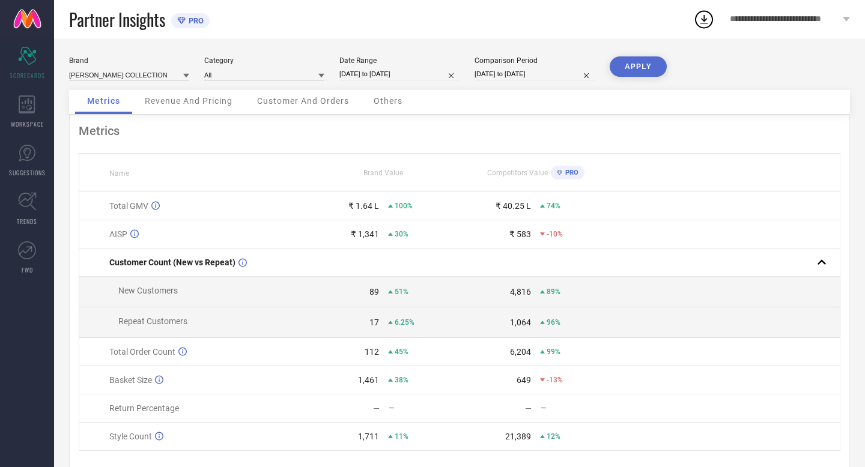
click at [428, 70] on input "[DATE] to [DATE]" at bounding box center [399, 74] width 120 height 13
select select "8"
select select "2025"
select select "9"
select select "2025"
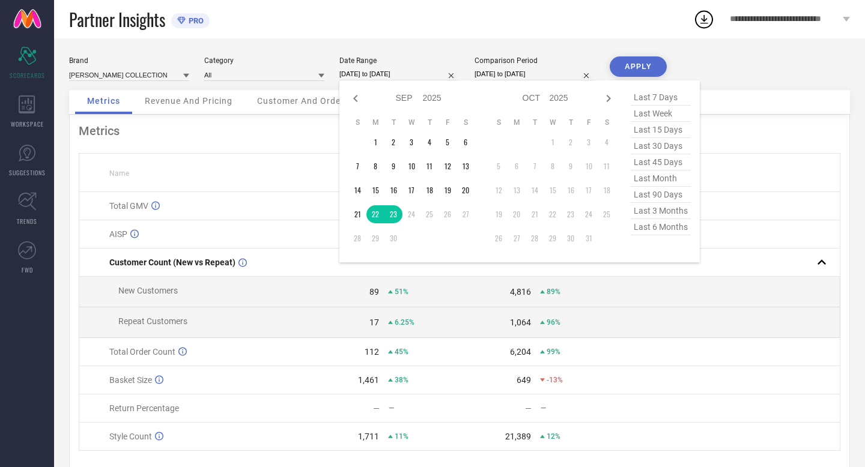
click at [518, 26] on div "Partner Insights PRO" at bounding box center [381, 19] width 624 height 38
